Goal: Task Accomplishment & Management: Manage account settings

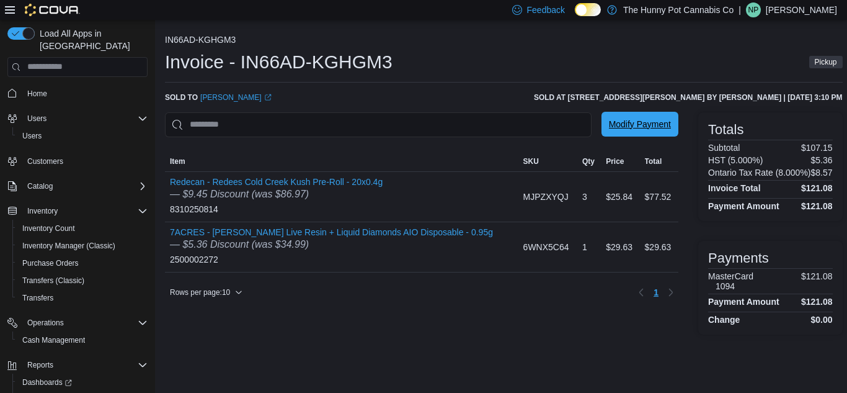
click at [662, 115] on span "Modify Payment" at bounding box center [640, 124] width 62 height 25
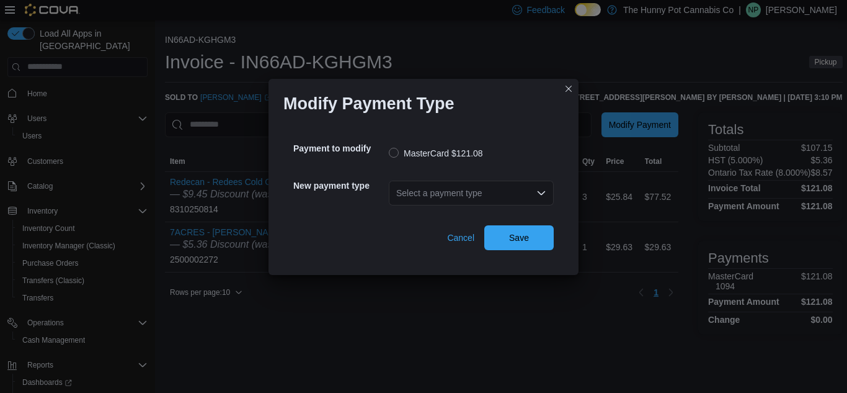
click at [491, 182] on div "Select a payment type" at bounding box center [471, 192] width 165 height 25
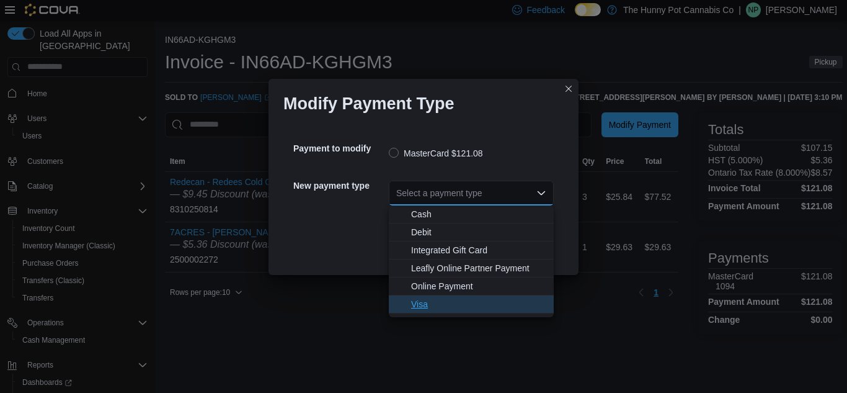
click at [441, 308] on span "Visa" at bounding box center [478, 304] width 135 height 12
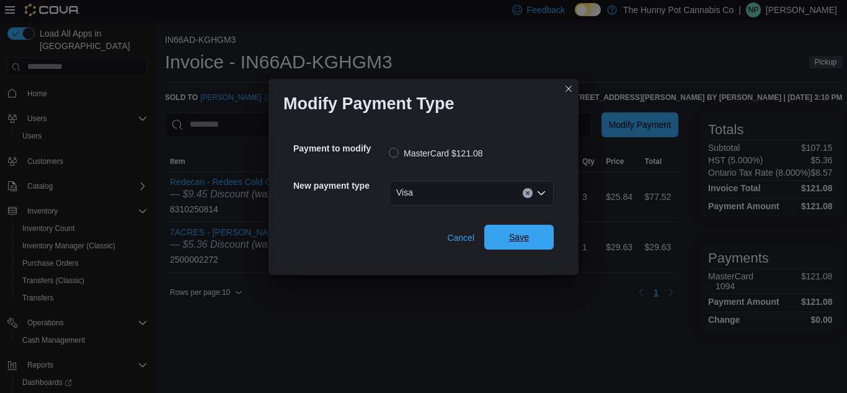
click at [525, 241] on span "Save" at bounding box center [519, 237] width 20 height 12
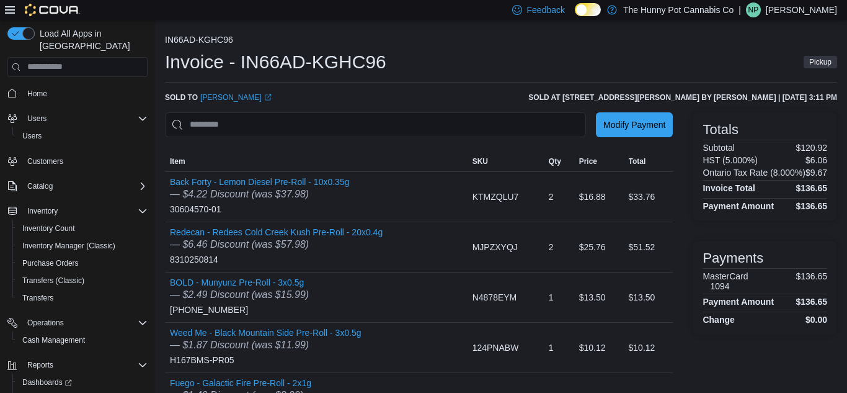
click at [614, 110] on div "IN66AD-KGHC96 Invoice - IN66AD-KGHC96 Pickup Sold to [PERSON_NAME] (opens in a …" at bounding box center [501, 269] width 672 height 468
click at [610, 127] on span "Modify Payment" at bounding box center [635, 124] width 62 height 12
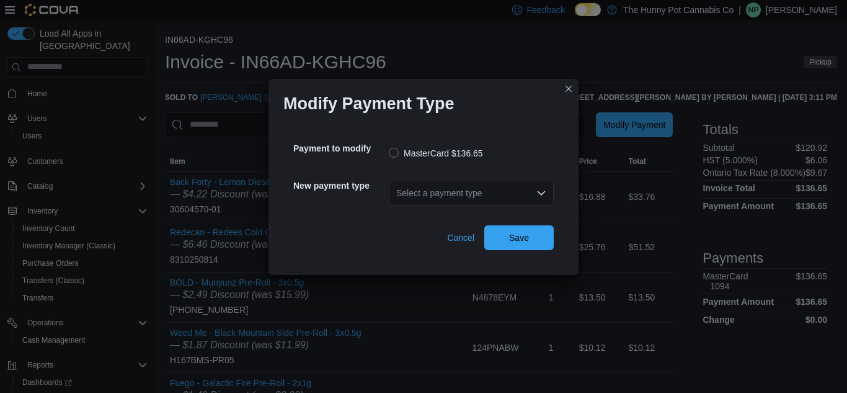
click at [513, 193] on div "Select a payment type" at bounding box center [471, 192] width 165 height 25
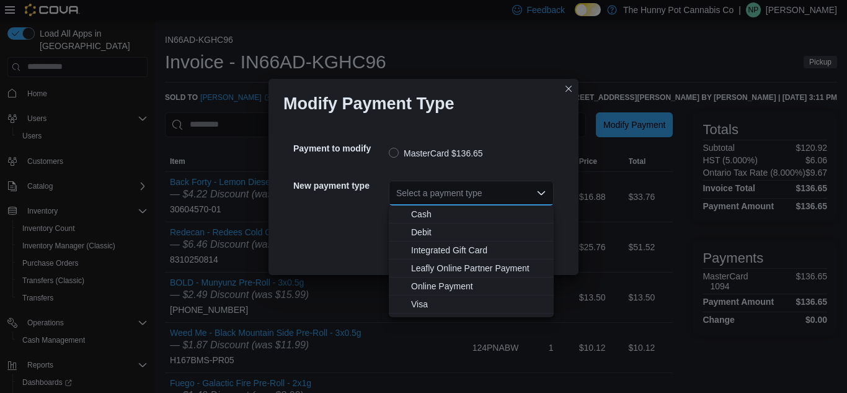
click at [513, 193] on div "Select a payment type Combo box. Selected. Combo box input. Select a payment ty…" at bounding box center [471, 192] width 165 height 25
click at [429, 299] on span "Visa" at bounding box center [478, 304] width 135 height 12
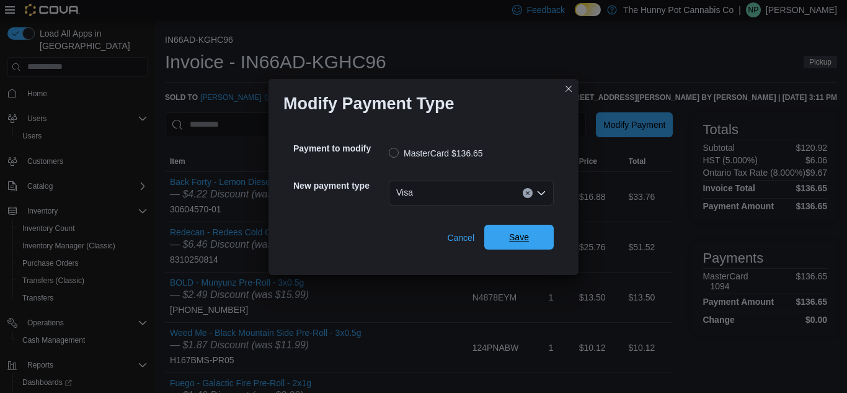
click at [530, 235] on span "Save" at bounding box center [519, 237] width 55 height 25
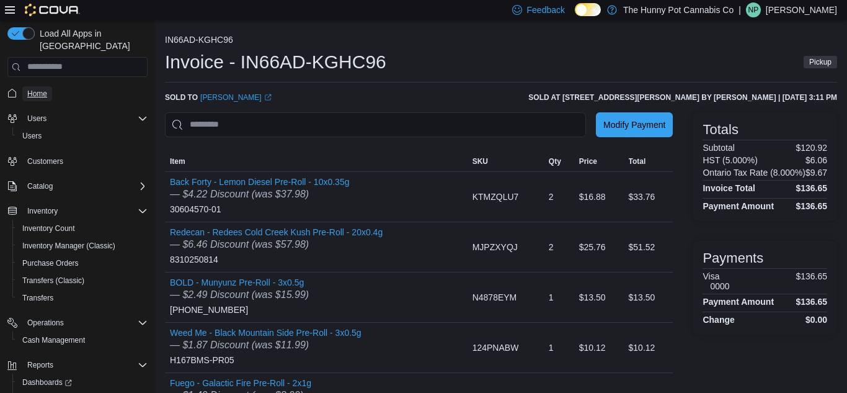
click at [32, 86] on span "Home" at bounding box center [37, 93] width 20 height 15
